Goal: Check status: Check status

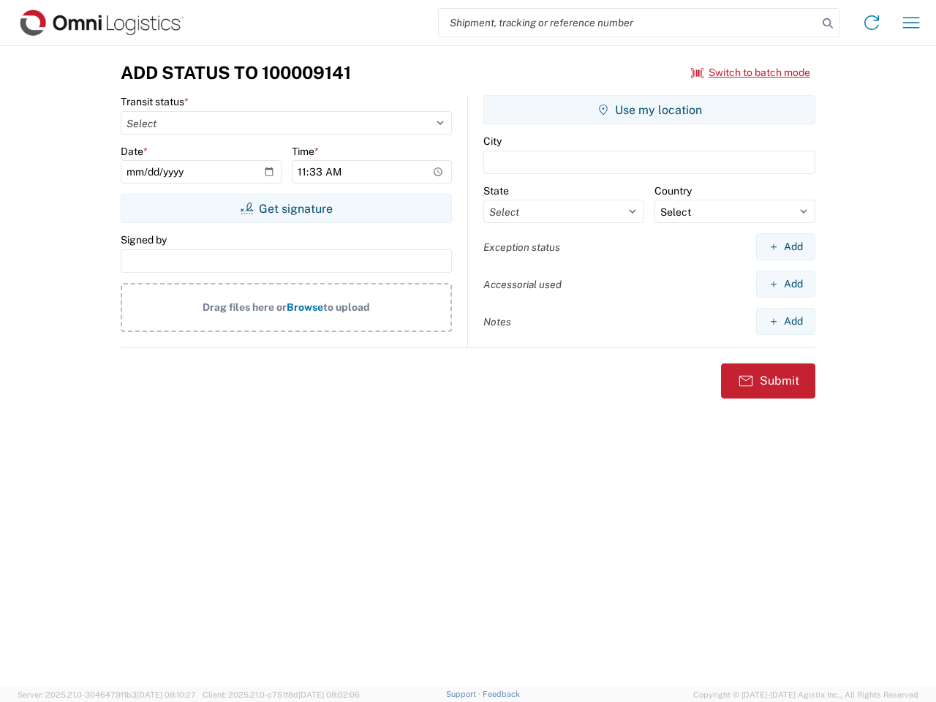
click at [628, 23] on input "search" at bounding box center [628, 23] width 379 height 28
click at [828, 23] on icon at bounding box center [828, 23] width 20 height 20
click at [872, 23] on icon at bounding box center [871, 22] width 23 height 23
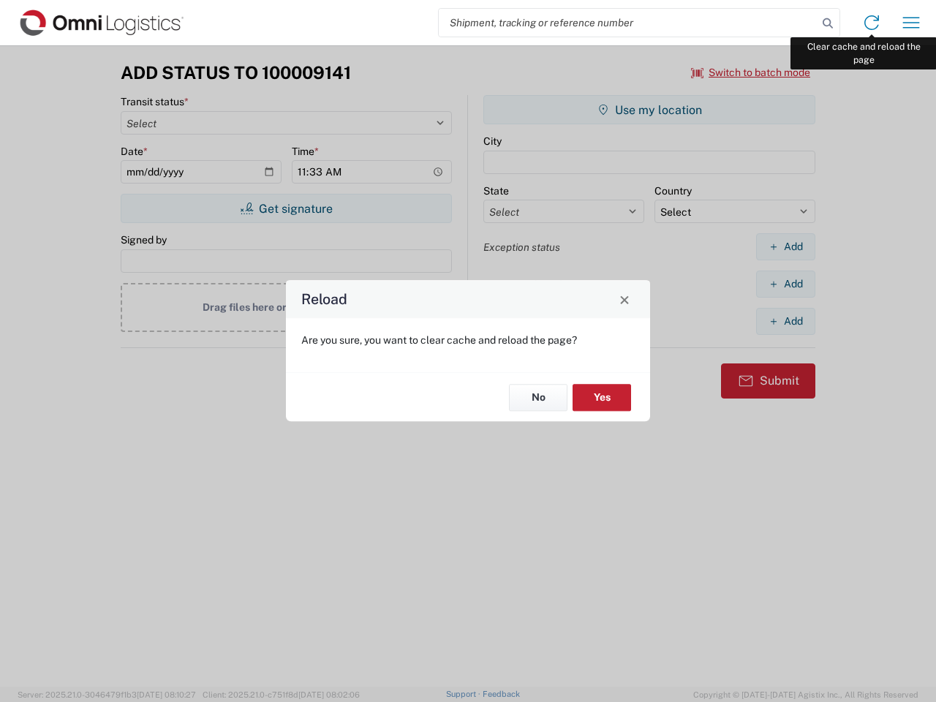
click at [911, 23] on div "Reload Are you sure, you want to clear cache and reload the page? No Yes" at bounding box center [468, 351] width 936 height 702
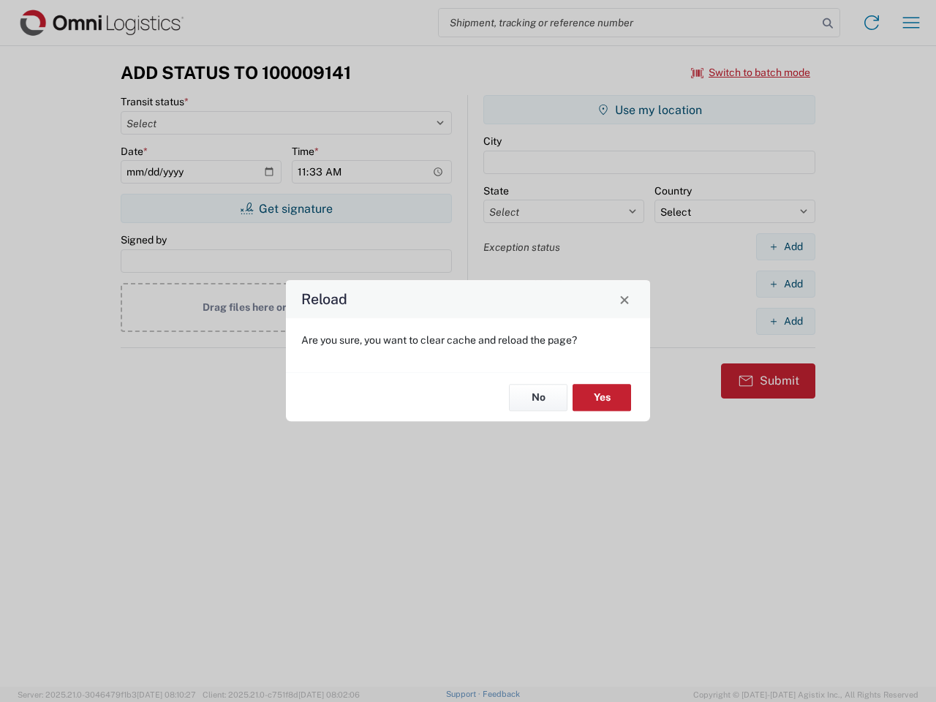
click at [751, 72] on div "Reload Are you sure, you want to clear cache and reload the page? No Yes" at bounding box center [468, 351] width 936 height 702
click at [286, 208] on div "Reload Are you sure, you want to clear cache and reload the page? No Yes" at bounding box center [468, 351] width 936 height 702
click at [649, 110] on div "Reload Are you sure, you want to clear cache and reload the page? No Yes" at bounding box center [468, 351] width 936 height 702
click at [785, 246] on div "Reload Are you sure, you want to clear cache and reload the page? No Yes" at bounding box center [468, 351] width 936 height 702
click at [785, 284] on div "Reload Are you sure, you want to clear cache and reload the page? No Yes" at bounding box center [468, 351] width 936 height 702
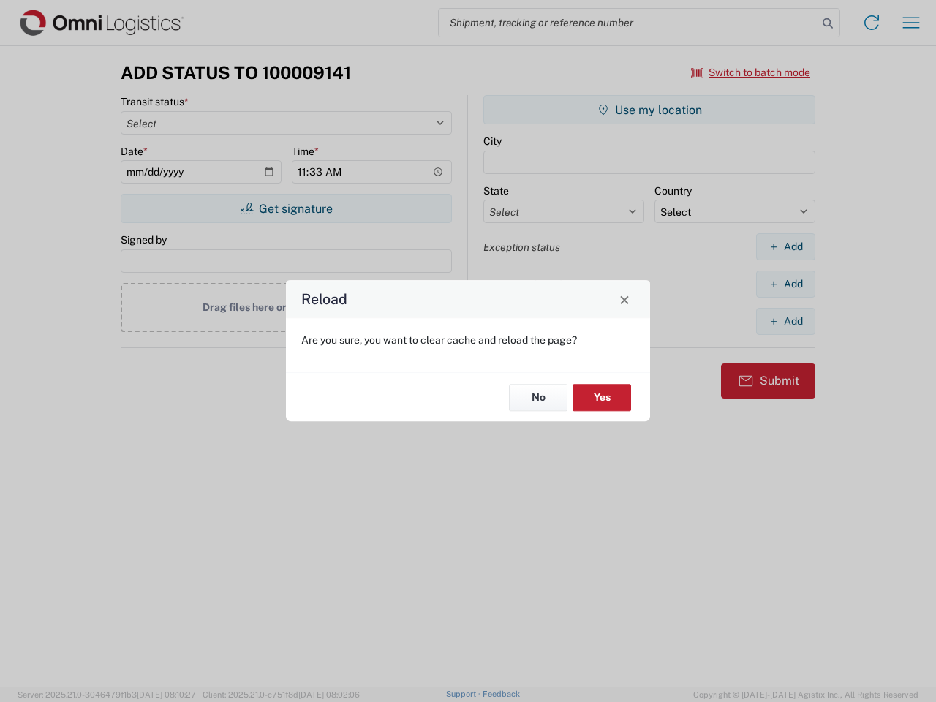
click at [785, 321] on div "Reload Are you sure, you want to clear cache and reload the page? No Yes" at bounding box center [468, 351] width 936 height 702
